Goal: Task Accomplishment & Management: Manage account settings

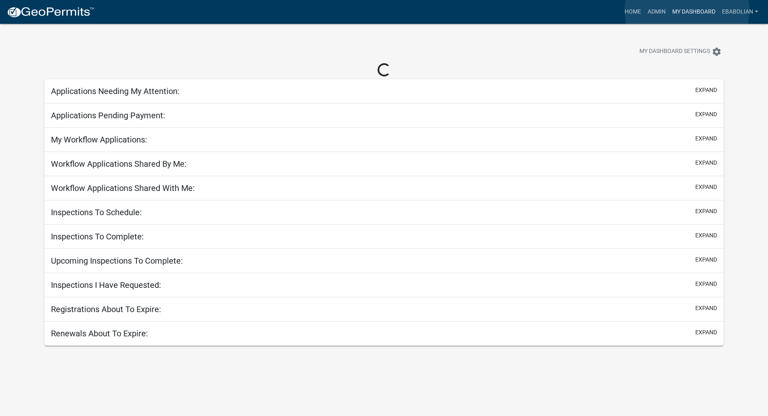
drag, startPoint x: 687, startPoint y: 10, endPoint x: 693, endPoint y: 119, distance: 109.0
click at [687, 10] on link "My Dashboard" at bounding box center [694, 12] width 50 height 16
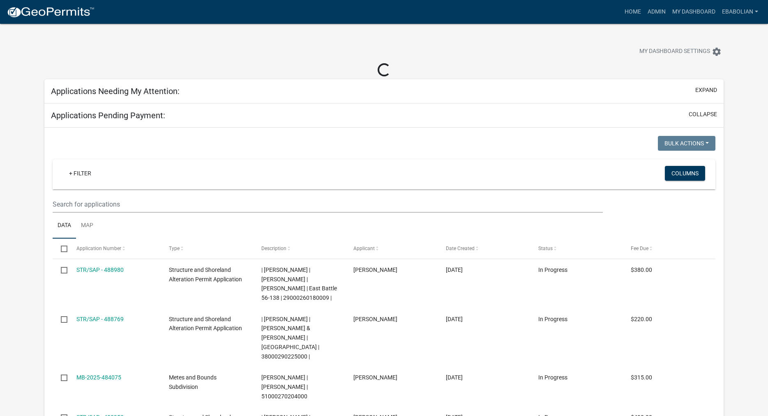
select select "3: 100"
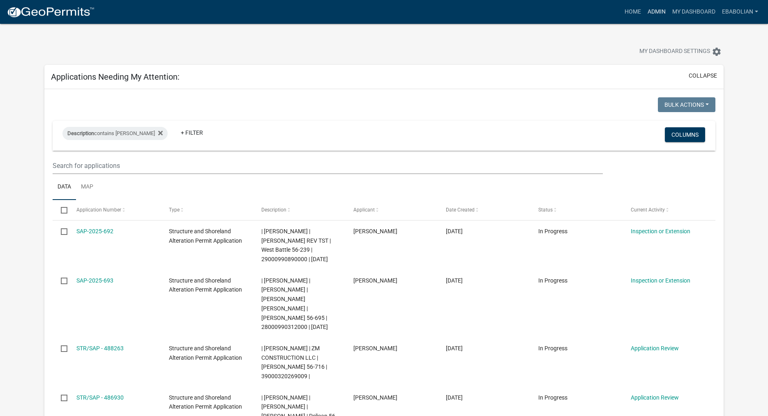
click at [651, 14] on link "Admin" at bounding box center [656, 12] width 25 height 16
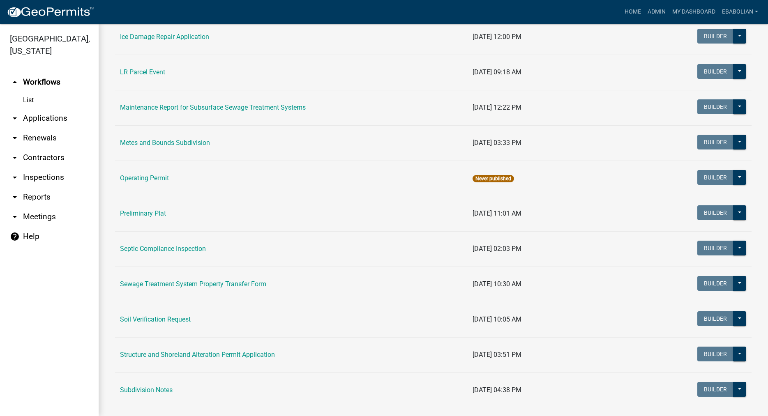
scroll to position [328, 0]
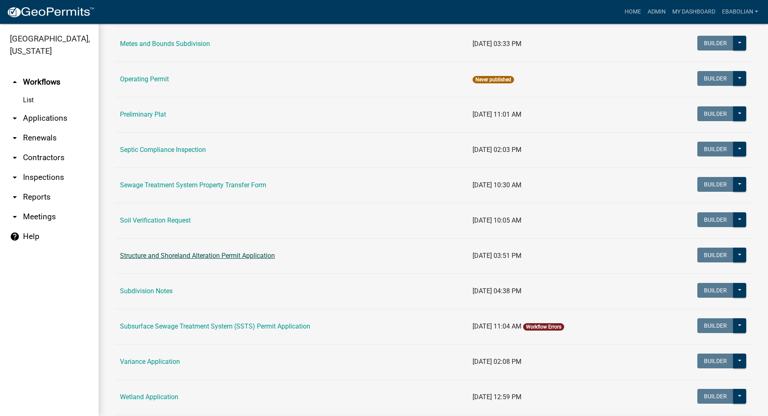
click at [161, 257] on link "Structure and Shoreland Alteration Permit Application" at bounding box center [197, 256] width 155 height 8
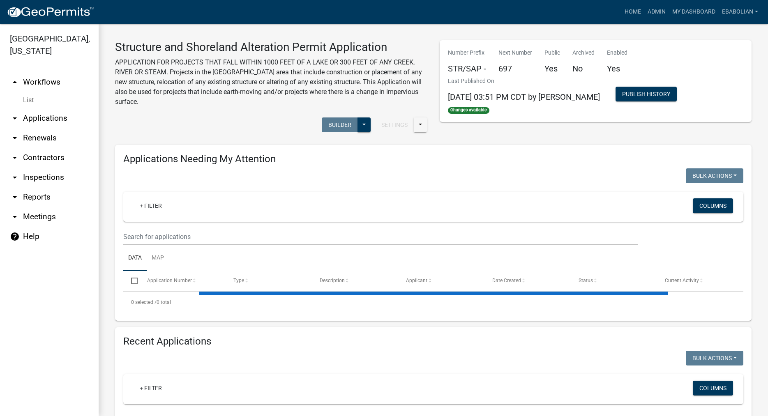
select select "3: 100"
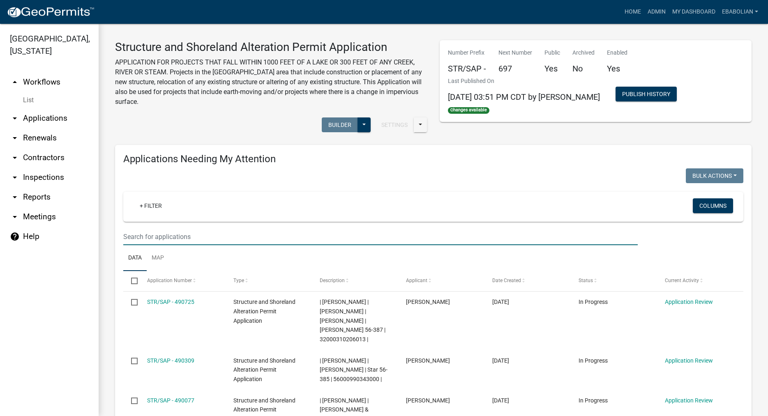
click at [180, 235] on input "text" at bounding box center [380, 236] width 514 height 17
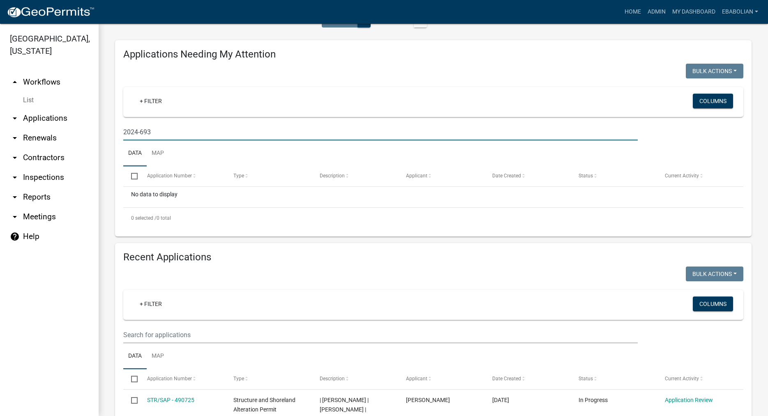
scroll to position [187, 0]
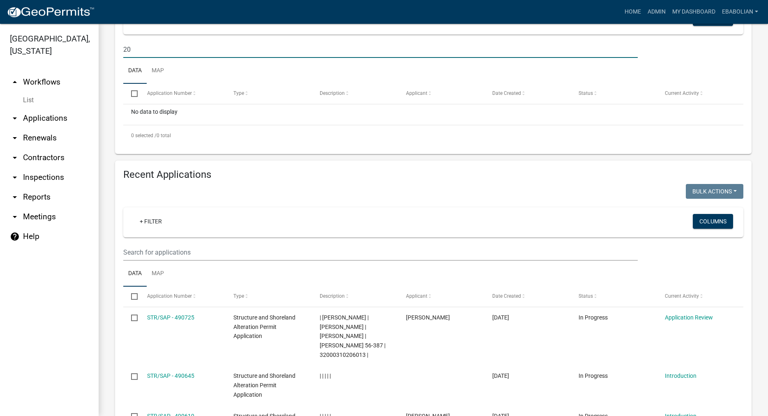
type input "2"
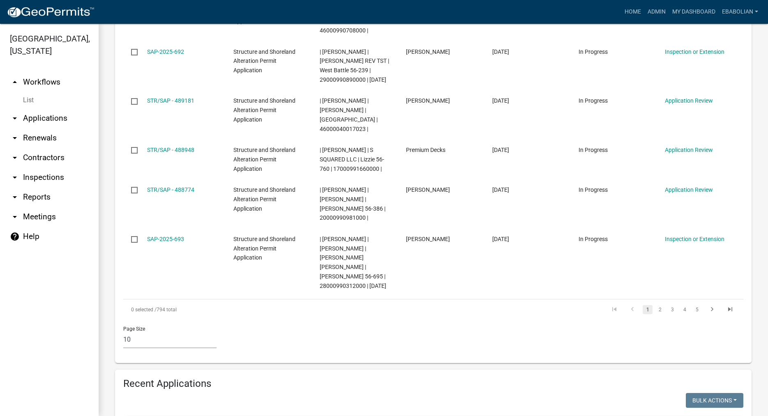
scroll to position [703, 0]
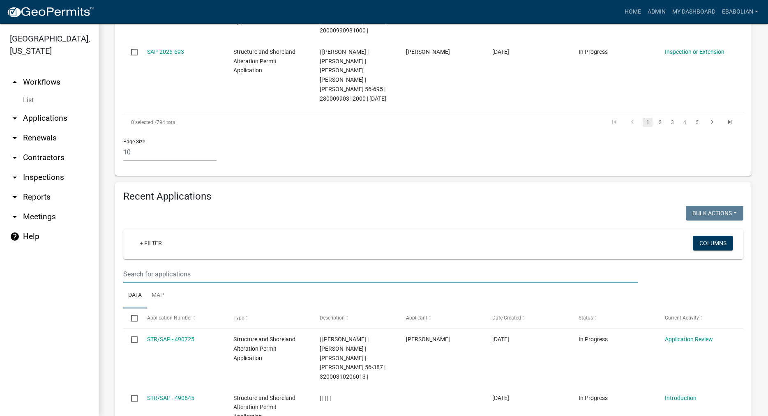
click at [146, 266] on input "text" at bounding box center [380, 274] width 514 height 17
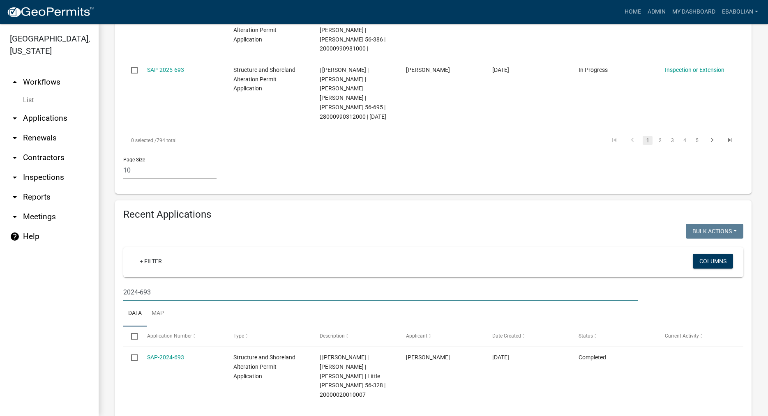
type input "2024-693"
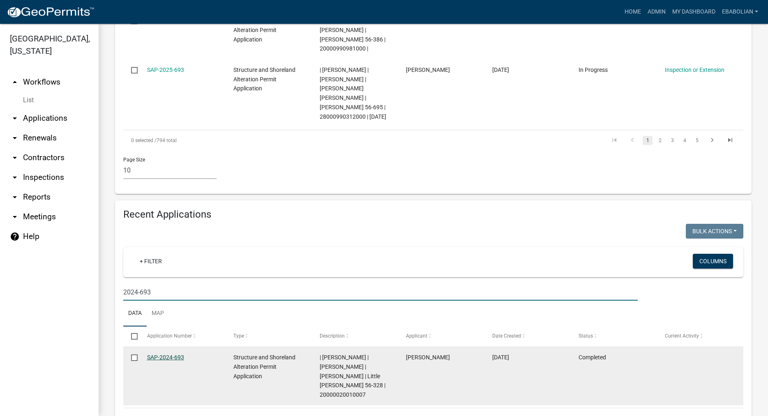
click at [177, 354] on link "SAP-2024-693" at bounding box center [165, 357] width 37 height 7
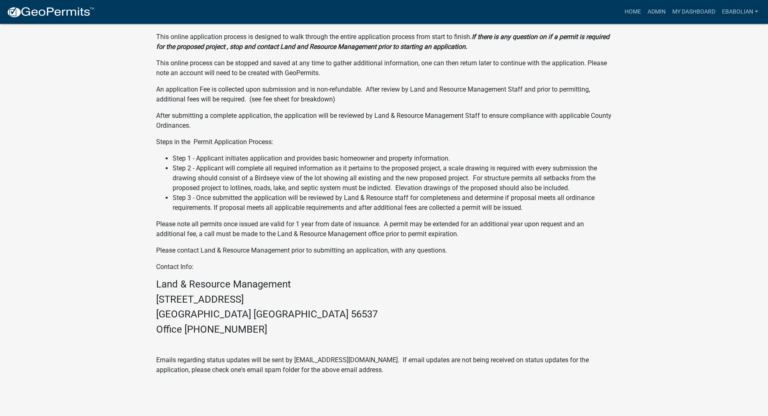
scroll to position [265, 0]
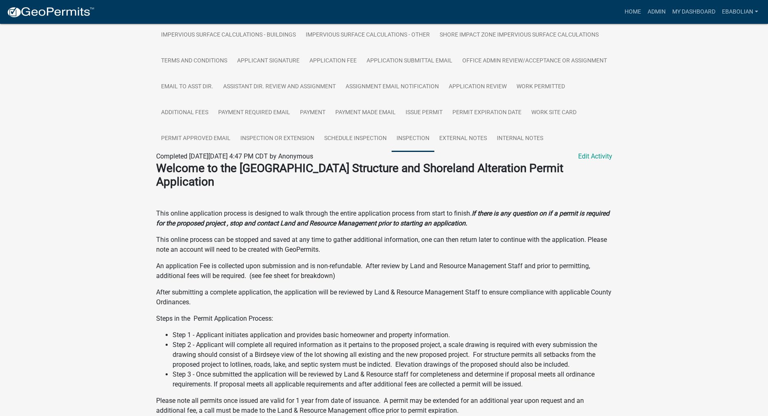
click at [434, 143] on link "Inspection" at bounding box center [413, 139] width 43 height 26
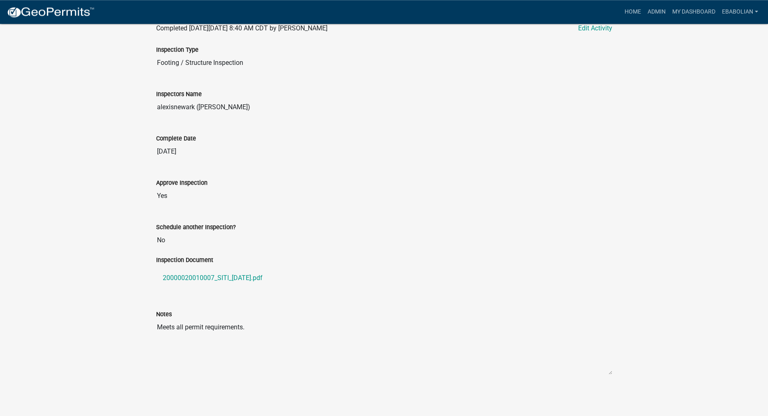
scroll to position [383, 0]
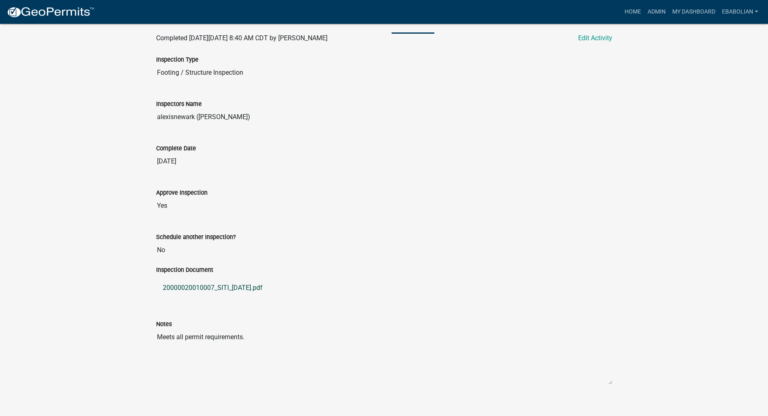
click at [182, 298] on link "20000020010007_SITI_[DATE].pdf" at bounding box center [384, 288] width 456 height 20
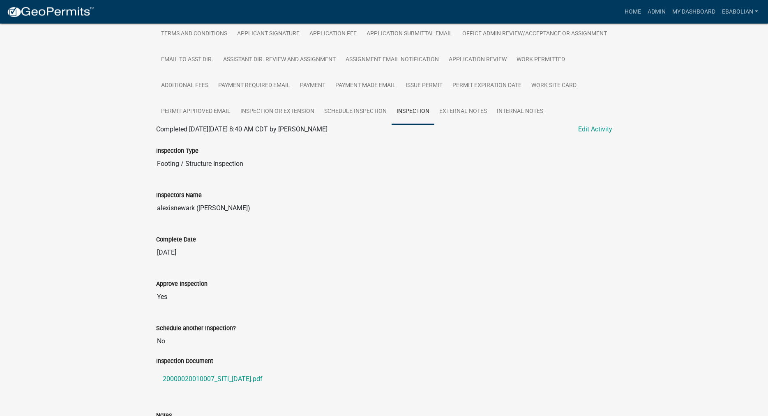
scroll to position [257, 0]
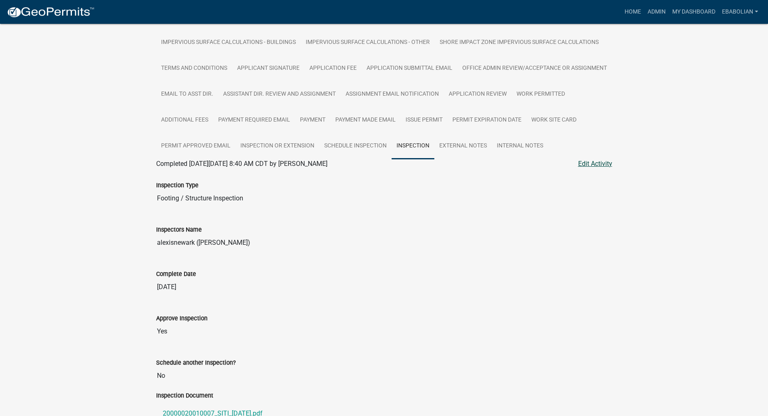
click at [601, 169] on link "Edit Activity" at bounding box center [595, 164] width 34 height 10
select select "540cdff0-8667-4a16-ad1f-2fbf1edb8379"
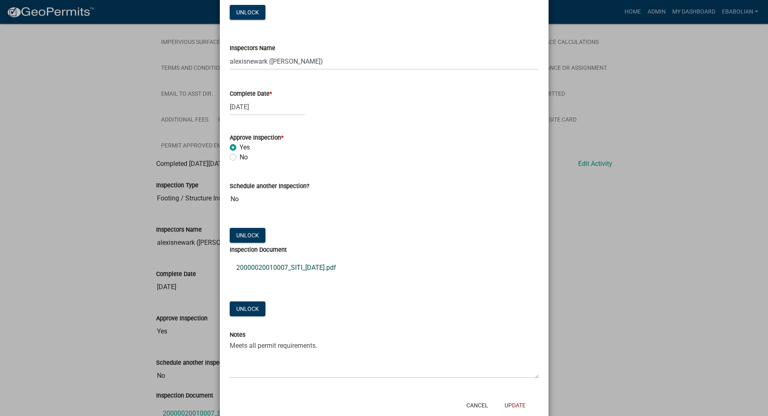
scroll to position [119, 0]
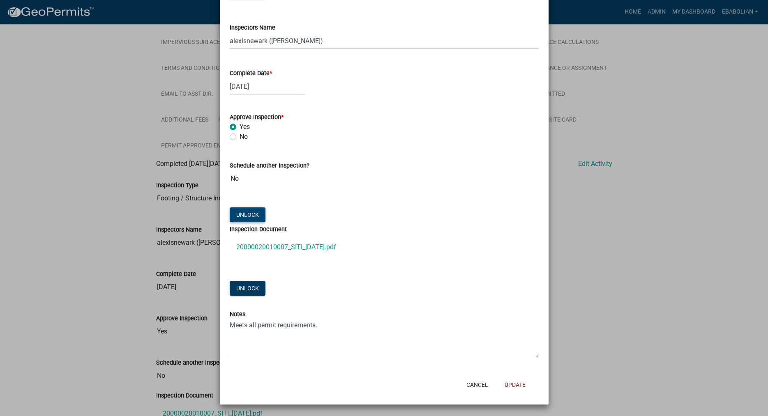
click at [253, 216] on button "Unlock" at bounding box center [248, 214] width 36 height 15
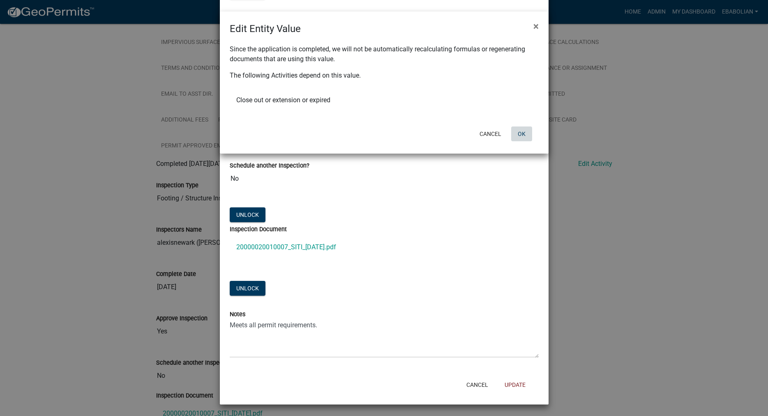
click at [522, 132] on button "OK" at bounding box center [521, 134] width 21 height 15
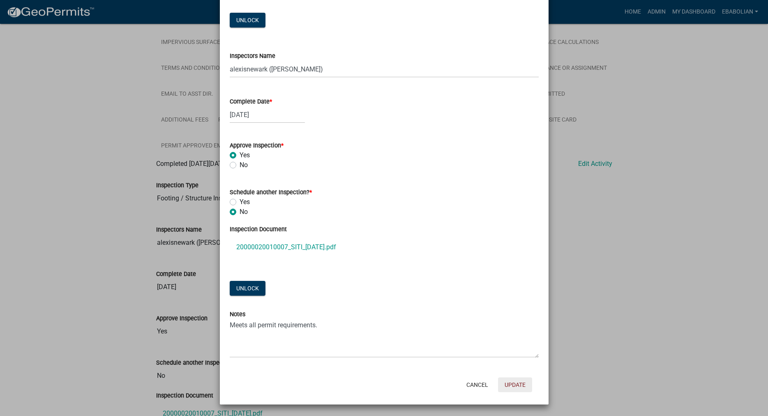
click at [510, 382] on button "Update" at bounding box center [515, 385] width 34 height 15
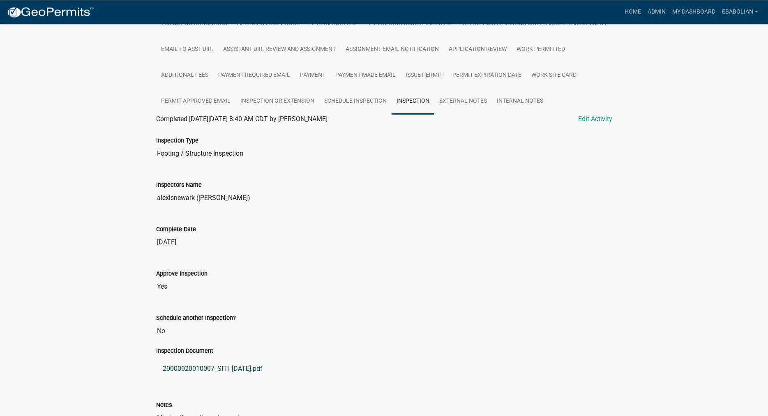
scroll to position [293, 0]
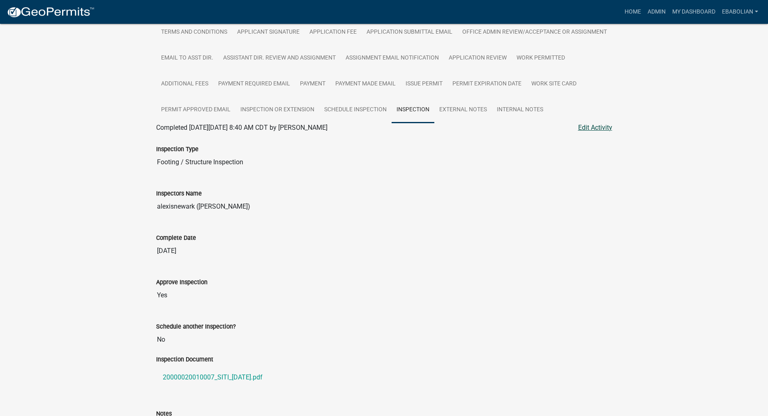
click at [592, 133] on link "Edit Activity" at bounding box center [595, 128] width 34 height 10
select select "540cdff0-8667-4a16-ad1f-2fbf1edb8379"
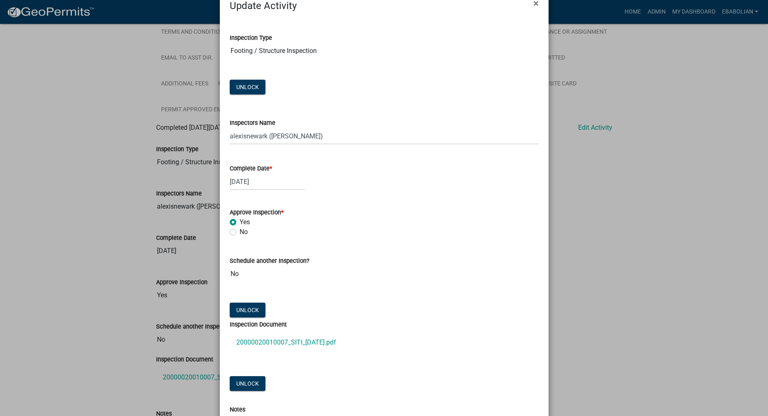
scroll to position [0, 0]
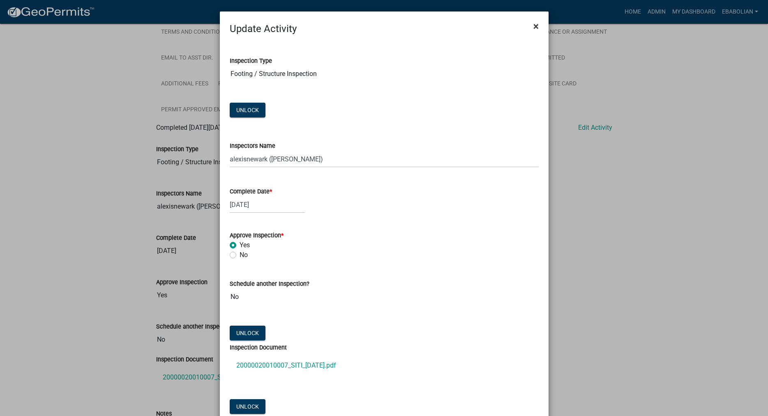
click at [536, 27] on span "×" at bounding box center [535, 27] width 5 height 12
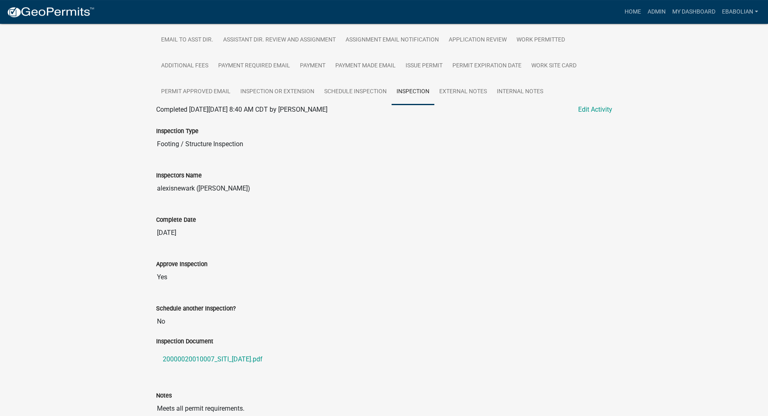
scroll to position [299, 0]
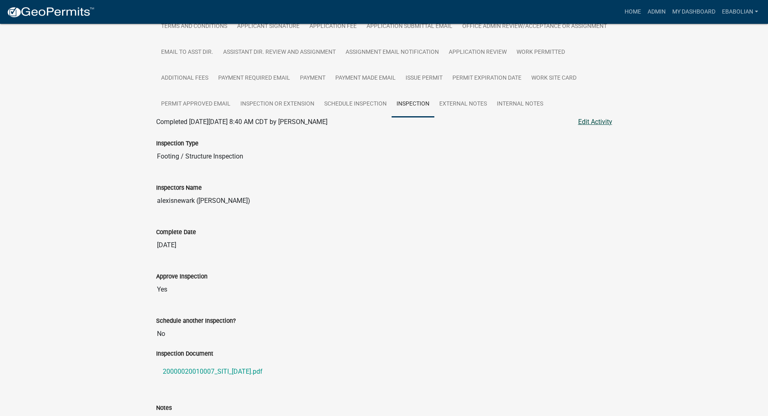
click at [598, 127] on link "Edit Activity" at bounding box center [595, 122] width 34 height 10
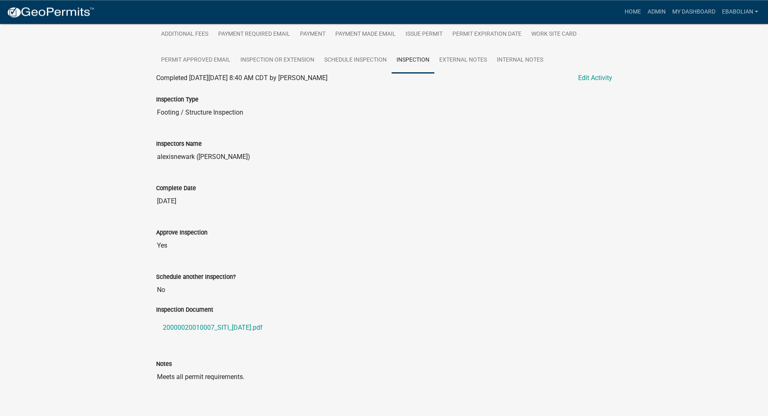
scroll to position [425, 0]
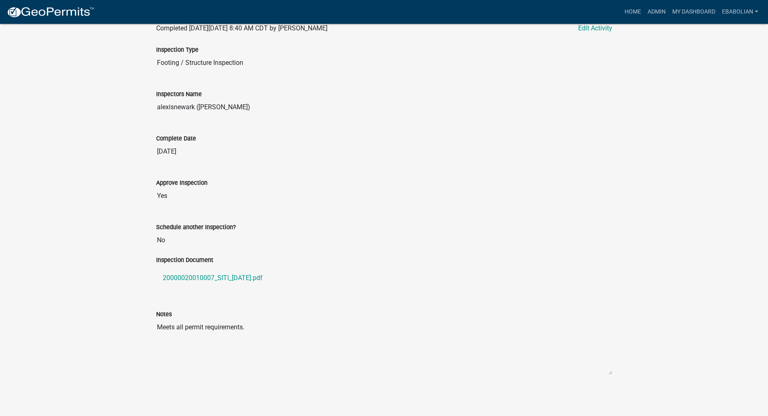
select select "540cdff0-8667-4a16-ad1f-2fbf1edb8379"
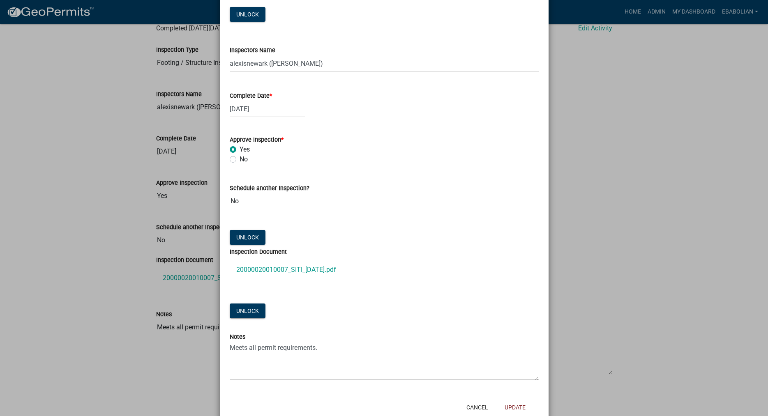
scroll to position [119, 0]
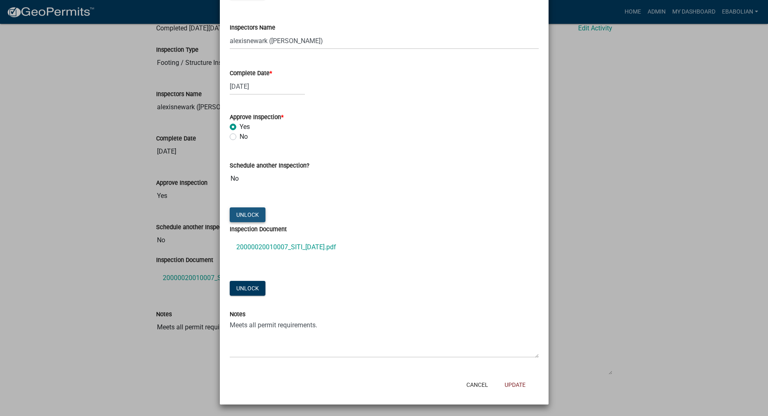
click at [251, 217] on button "Unlock" at bounding box center [248, 214] width 36 height 15
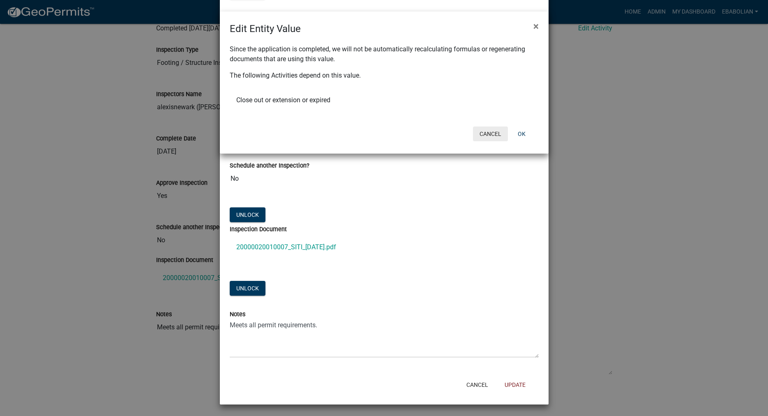
click at [484, 131] on button "Cancel" at bounding box center [490, 134] width 35 height 15
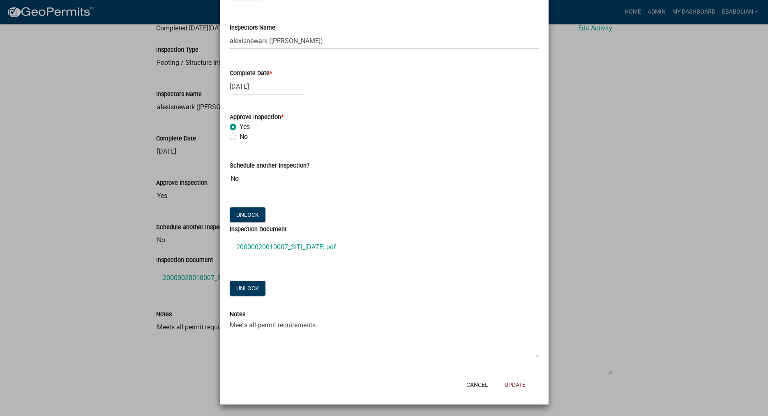
click at [679, 242] on ngb-modal-window "Update Activity × Inspection Type Footing / Structure Inspection Unlock Inspect…" at bounding box center [384, 208] width 768 height 416
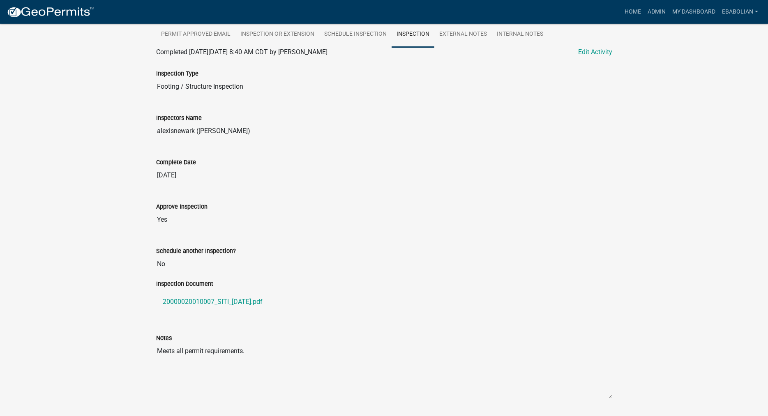
scroll to position [377, 0]
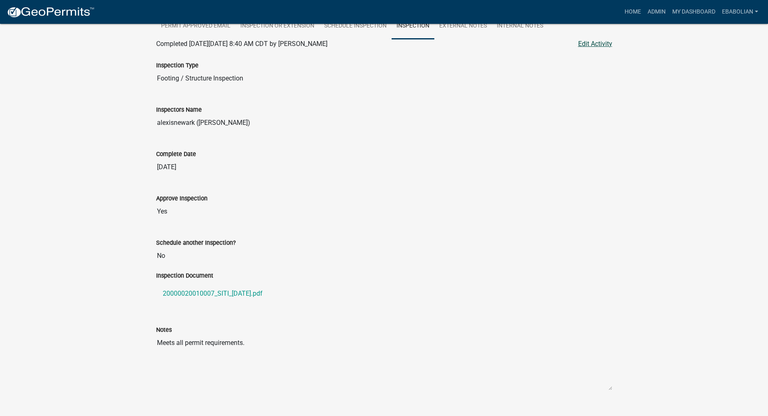
click at [597, 49] on link "Edit Activity" at bounding box center [595, 44] width 34 height 10
select select "540cdff0-8667-4a16-ad1f-2fbf1edb8379"
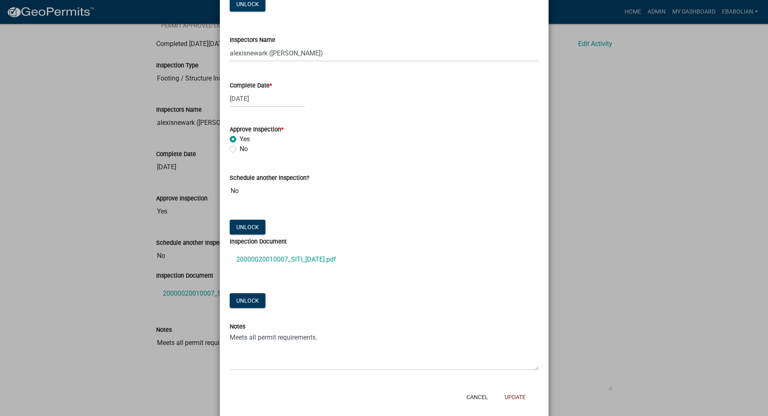
scroll to position [119, 0]
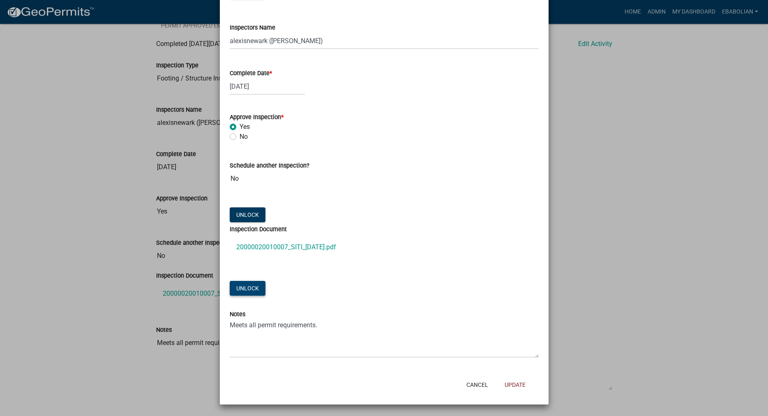
click at [246, 286] on button "Unlock" at bounding box center [248, 288] width 36 height 15
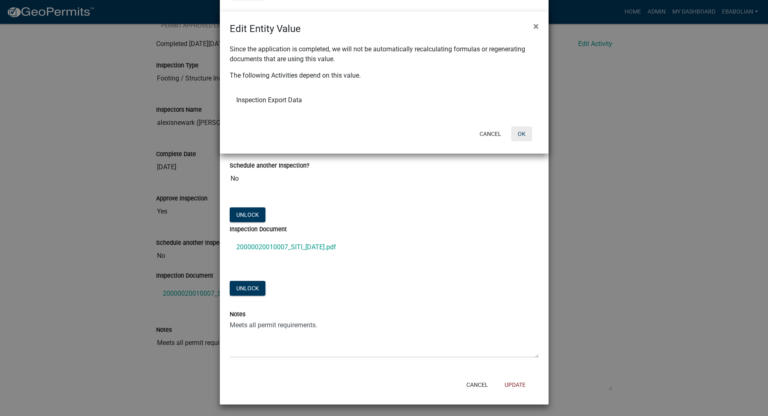
click at [522, 137] on button "OK" at bounding box center [521, 134] width 21 height 15
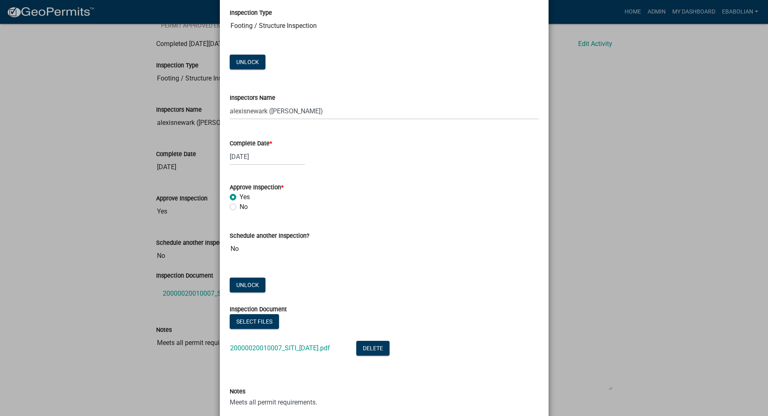
scroll to position [125, 0]
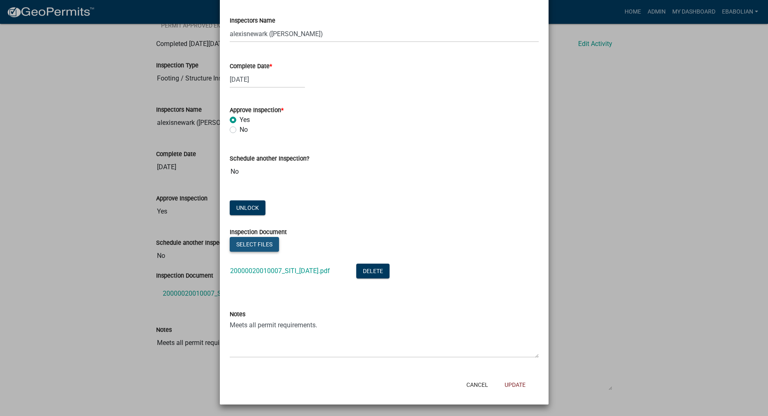
click at [252, 242] on button "Select files" at bounding box center [254, 244] width 49 height 15
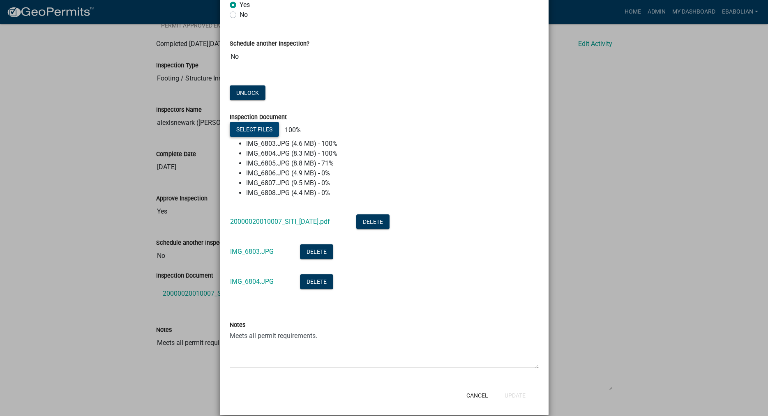
scroll to position [252, 0]
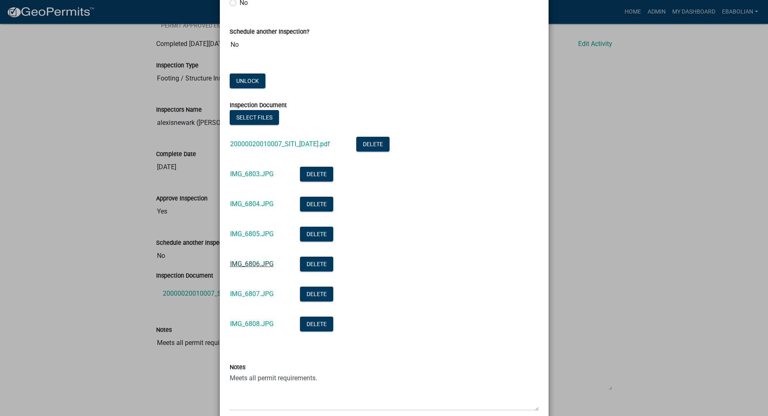
click at [244, 265] on link "IMG_6806.JPG" at bounding box center [252, 264] width 44 height 8
click at [250, 173] on link "IMG_6803.JPG" at bounding box center [252, 174] width 44 height 8
click at [256, 234] on link "IMG_6805.JPG" at bounding box center [252, 234] width 44 height 8
click at [260, 296] on link "IMG_6807.JPG" at bounding box center [252, 294] width 44 height 8
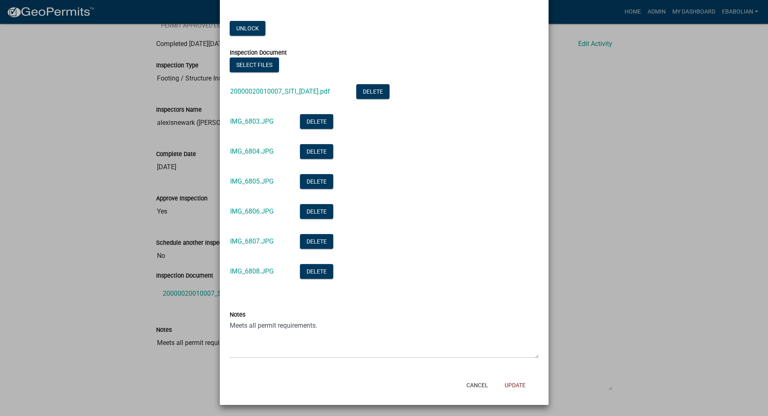
scroll to position [305, 0]
click at [515, 387] on button "Update" at bounding box center [515, 385] width 34 height 15
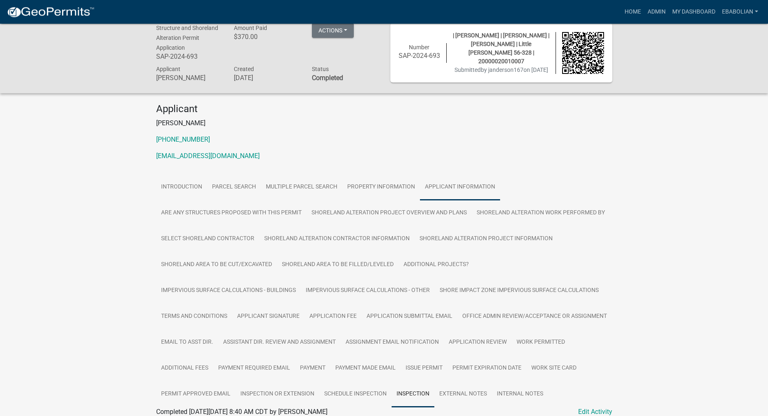
scroll to position [0, 0]
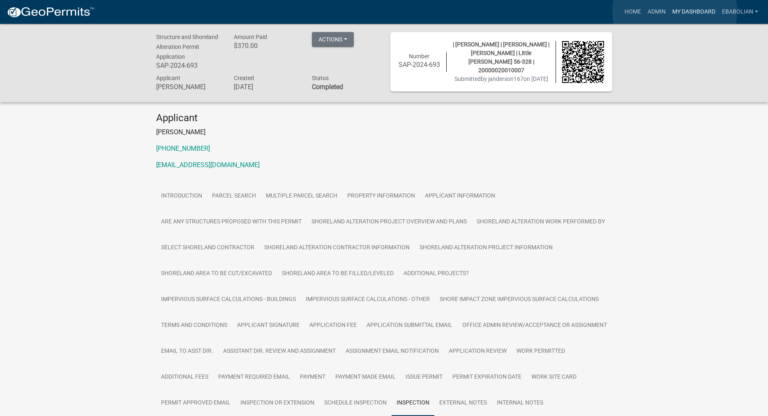
click at [675, 11] on link "My Dashboard" at bounding box center [694, 12] width 50 height 16
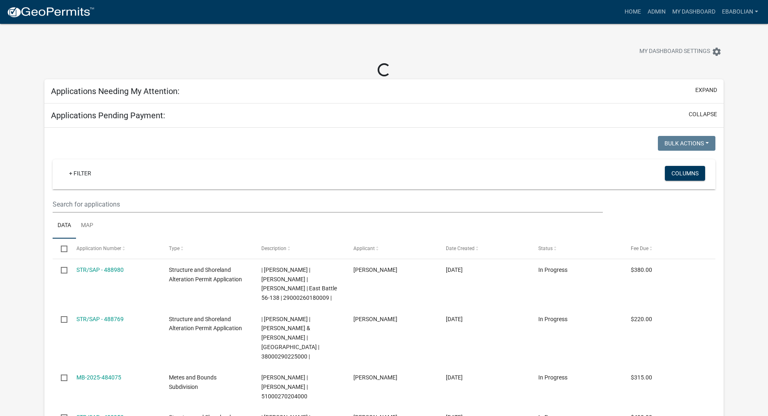
select select "3: 100"
